Goal: Task Accomplishment & Management: Complete application form

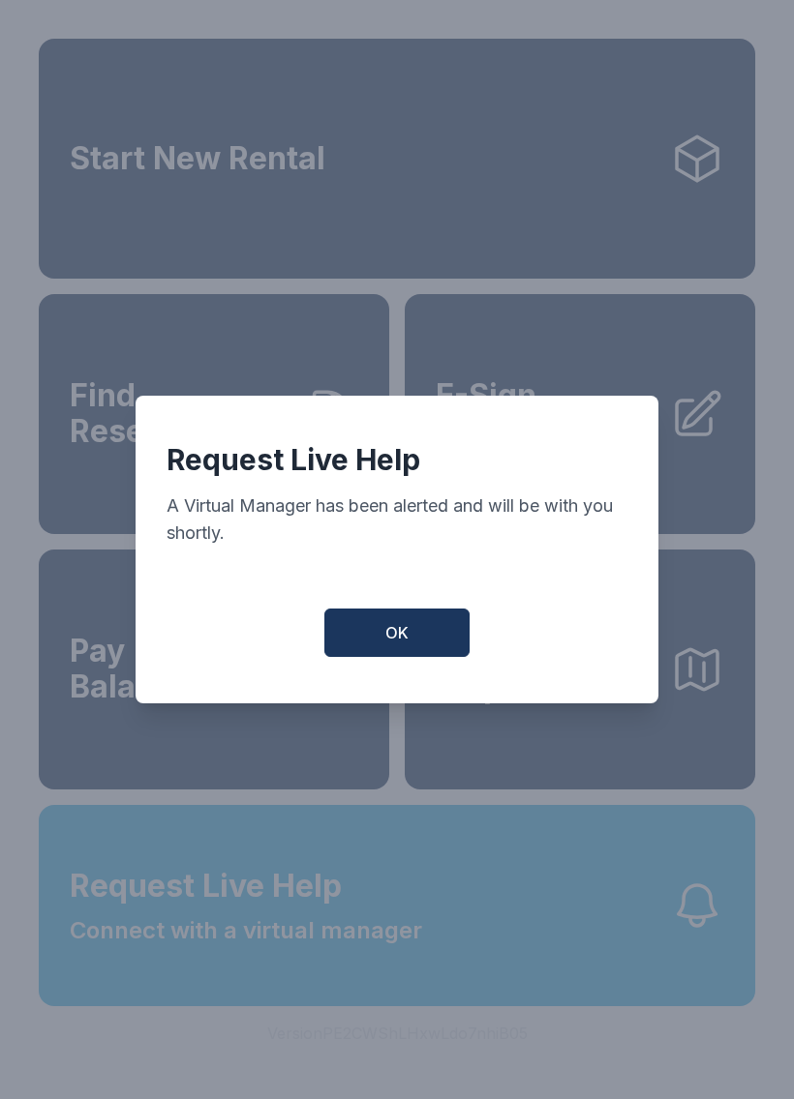
click at [387, 657] on button "OK" at bounding box center [396, 633] width 145 height 48
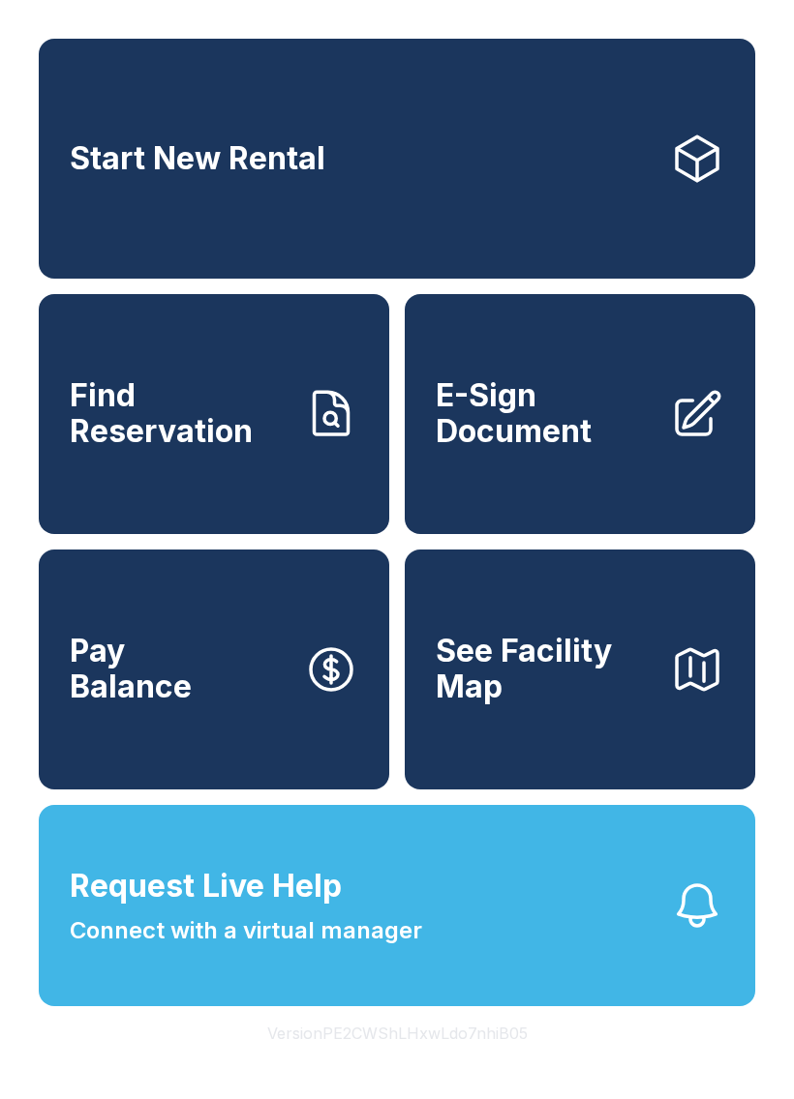
click at [578, 446] on span "E-Sign Document" at bounding box center [544, 413] width 219 height 71
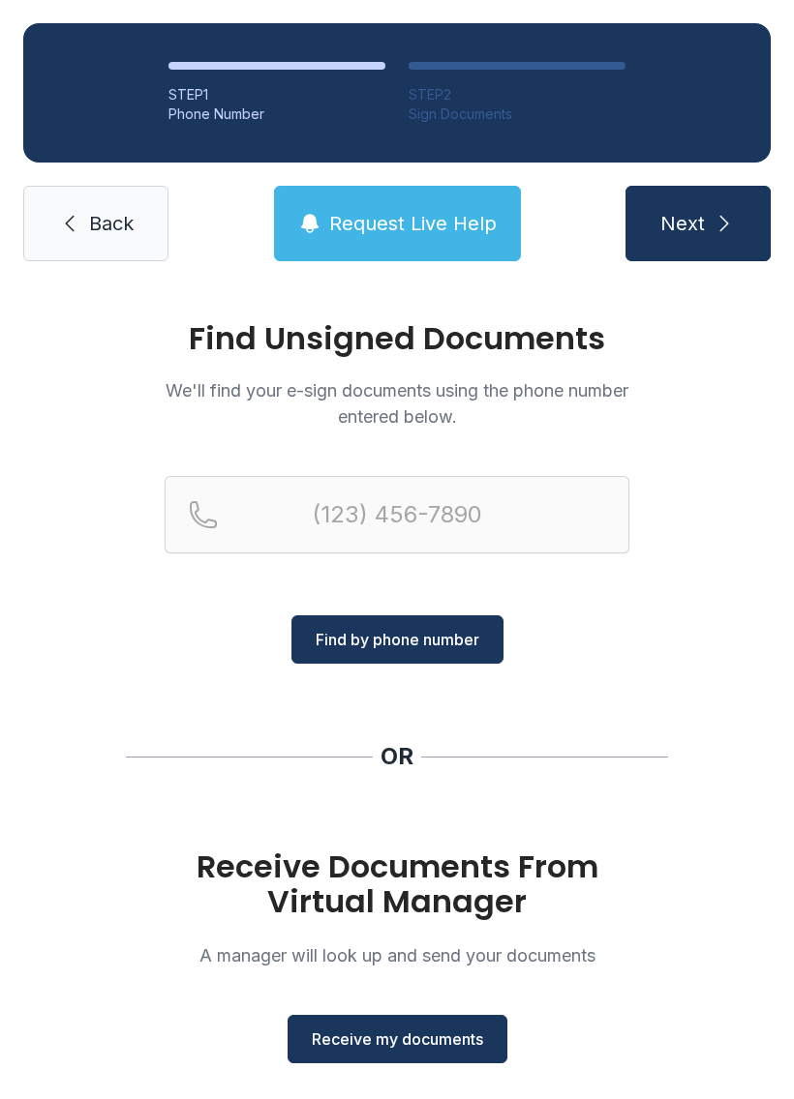
click at [445, 1042] on span "Receive my documents" at bounding box center [397, 1039] width 171 height 23
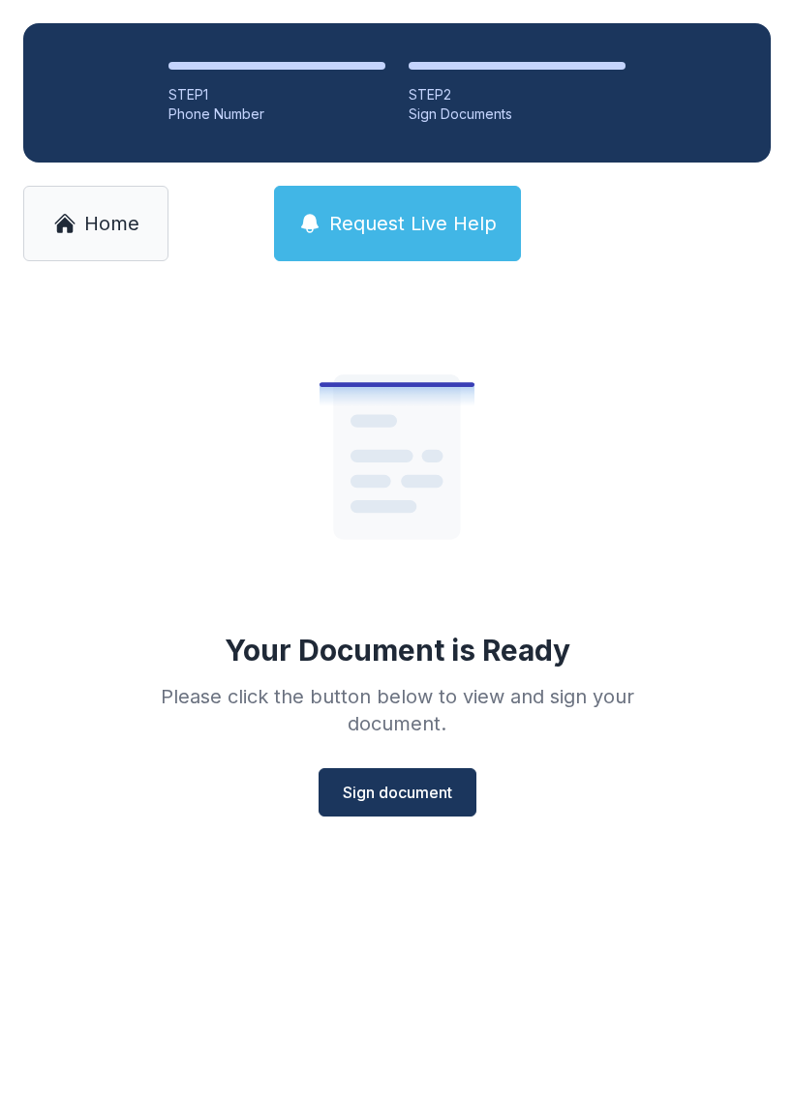
click at [411, 792] on span "Sign document" at bounding box center [397, 792] width 109 height 23
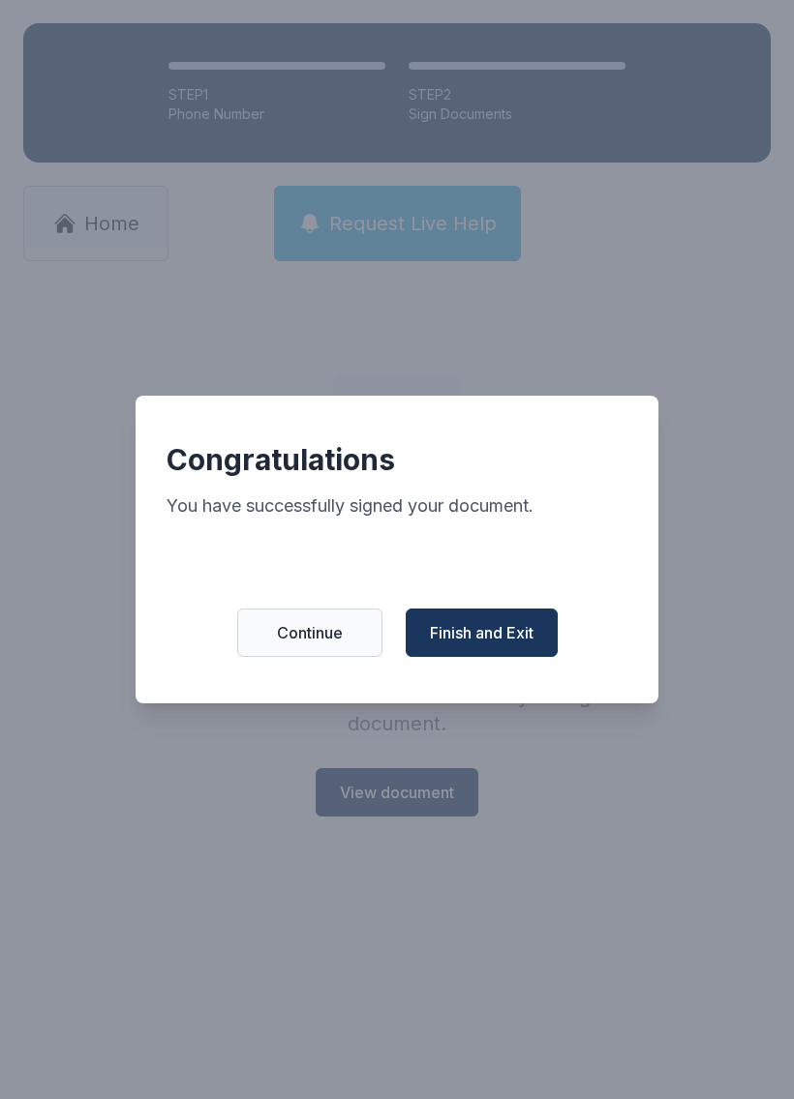
click at [483, 638] on span "Finish and Exit" at bounding box center [482, 632] width 104 height 23
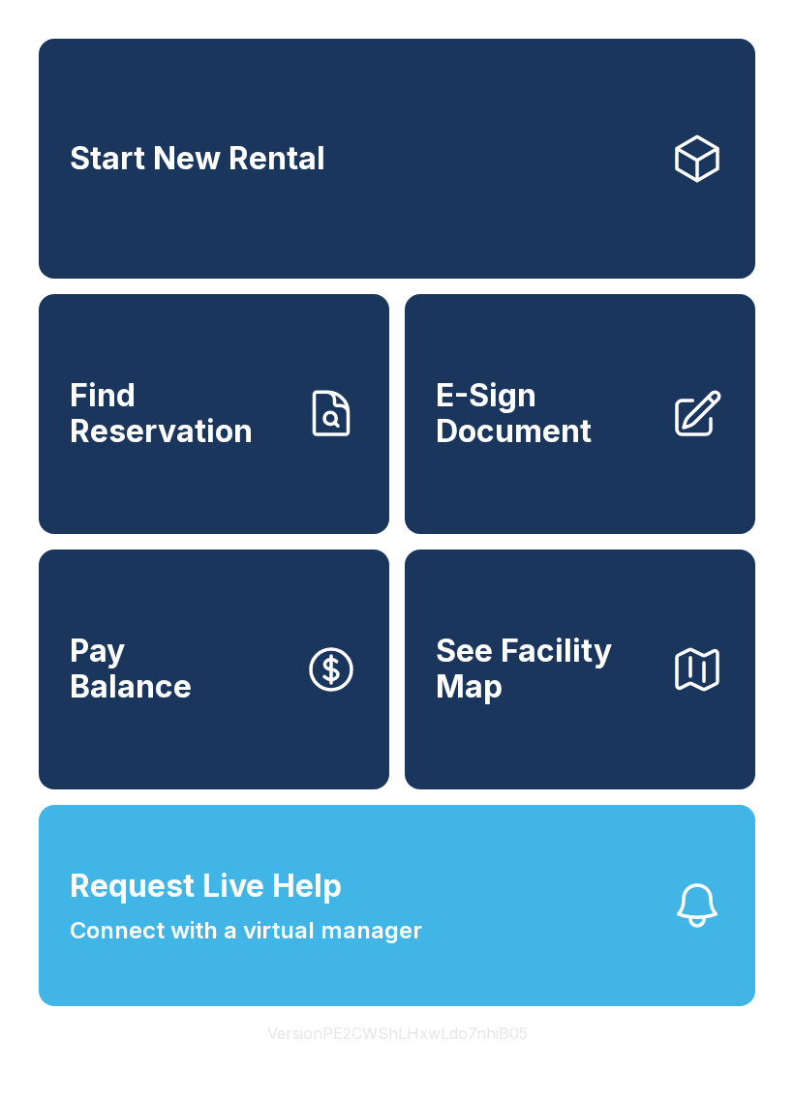
click at [571, 486] on link "E-Sign Document" at bounding box center [580, 414] width 350 height 240
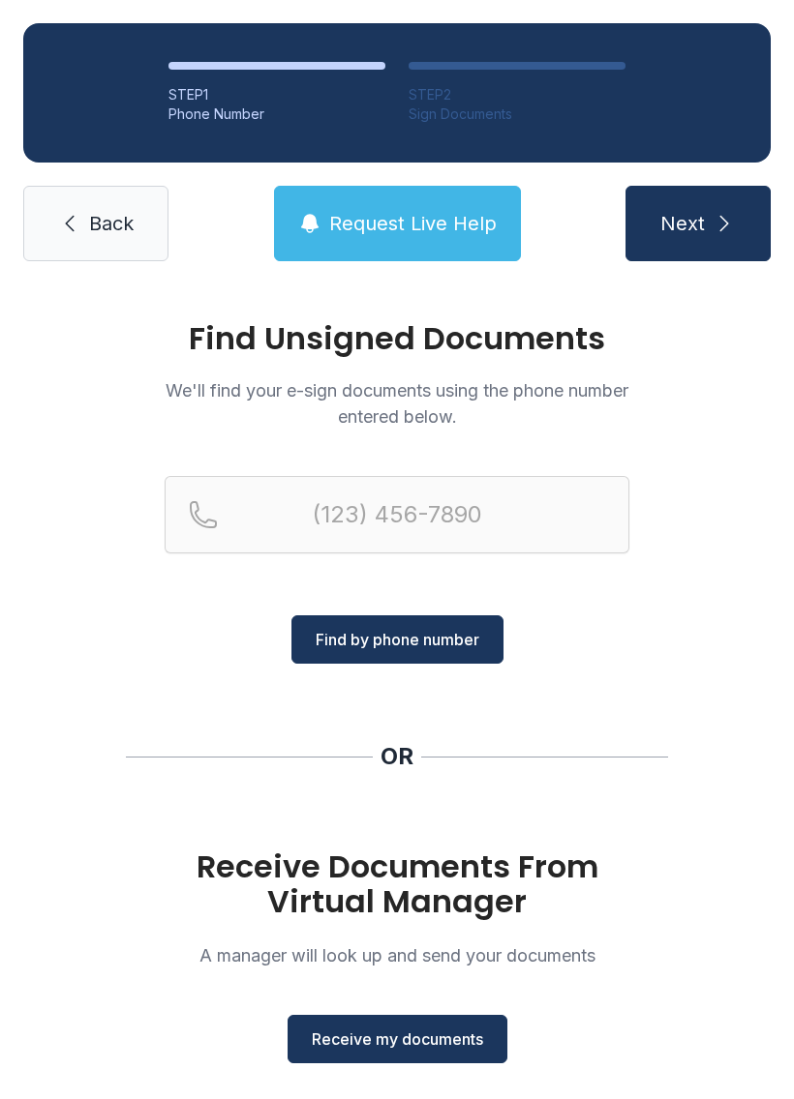
click at [423, 1040] on span "Receive my documents" at bounding box center [397, 1039] width 171 height 23
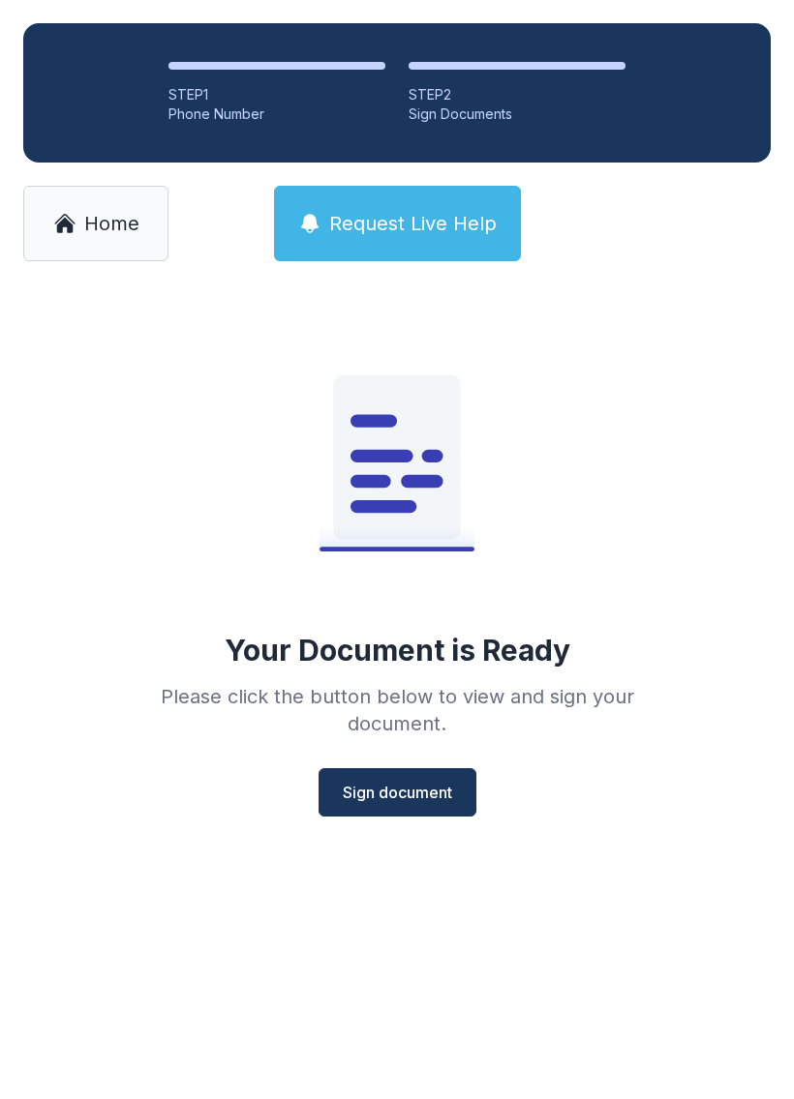
click at [443, 802] on span "Sign document" at bounding box center [397, 792] width 109 height 23
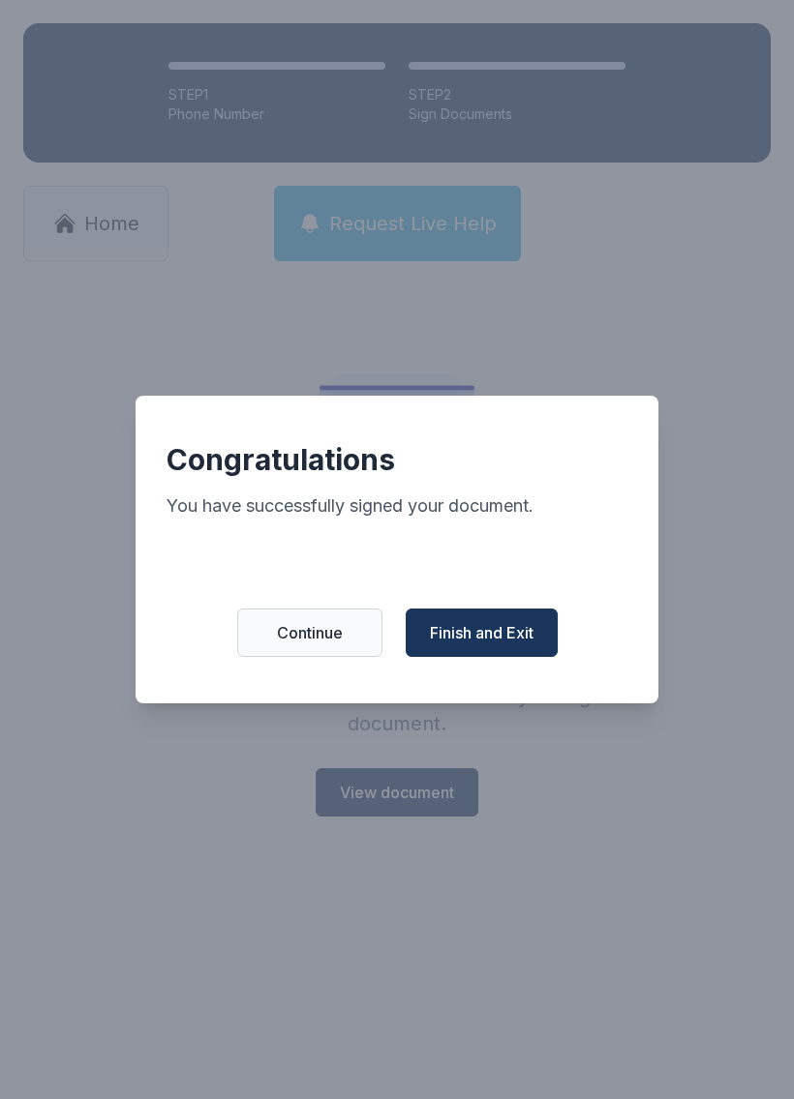
click at [518, 642] on span "Finish and Exit" at bounding box center [482, 632] width 104 height 23
